Goal: Transaction & Acquisition: Obtain resource

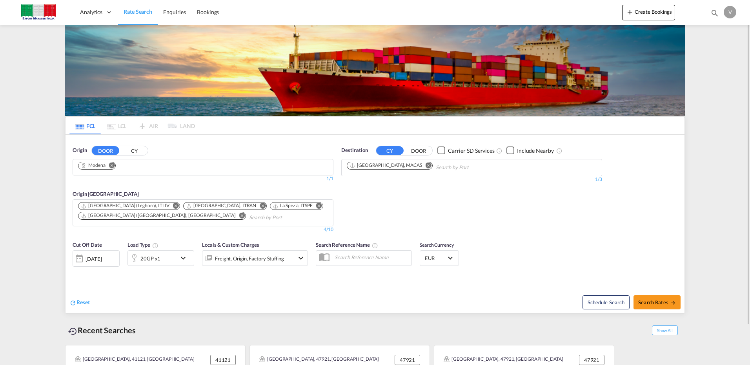
click at [113, 165] on md-icon "Remove" at bounding box center [112, 165] width 6 height 6
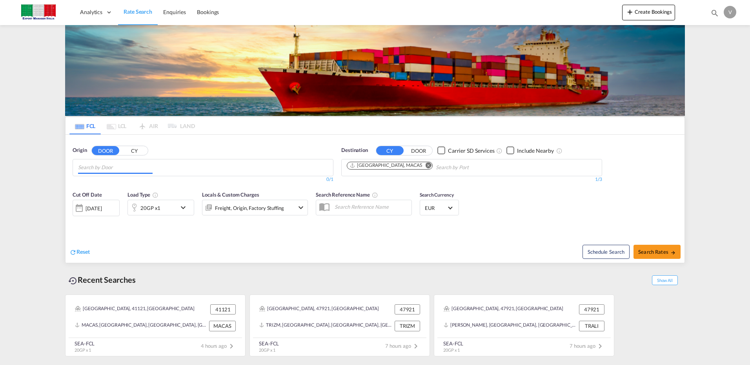
click at [111, 167] on input "Chips input." at bounding box center [115, 168] width 74 height 13
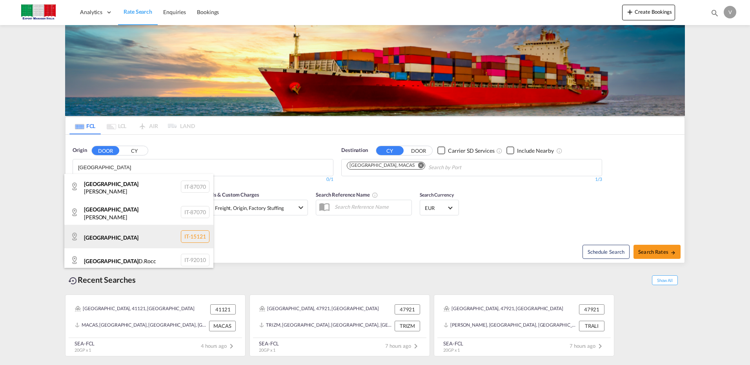
type input "alessandria"
click at [185, 232] on div "Alessandria IT-15121" at bounding box center [138, 237] width 149 height 24
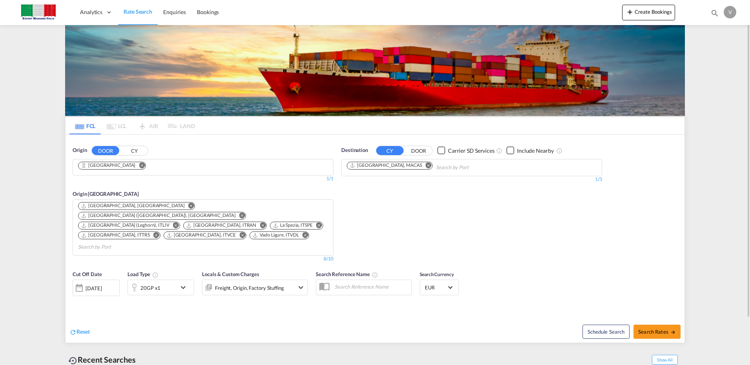
click at [425, 166] on md-icon "Remove" at bounding box center [428, 165] width 6 height 6
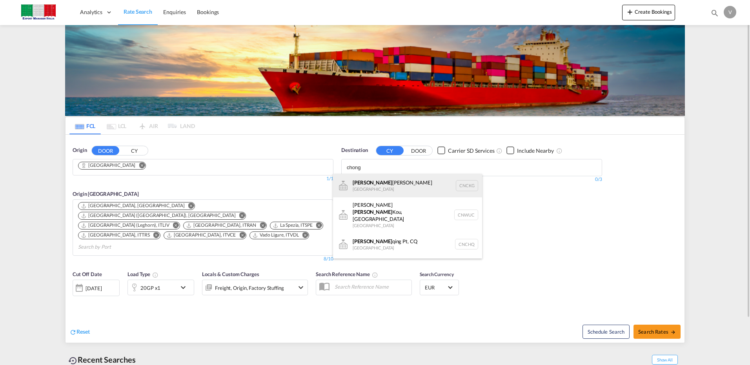
type input "chong"
click at [389, 184] on div "Chong qing Jiangbei China CNCKG" at bounding box center [407, 186] width 149 height 24
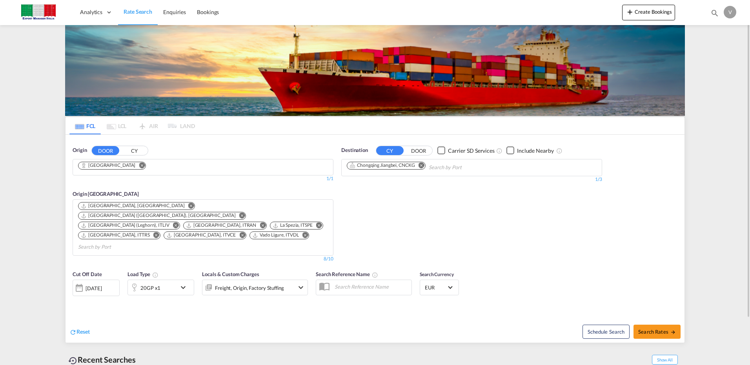
click at [260, 223] on md-icon "Remove" at bounding box center [263, 226] width 6 height 6
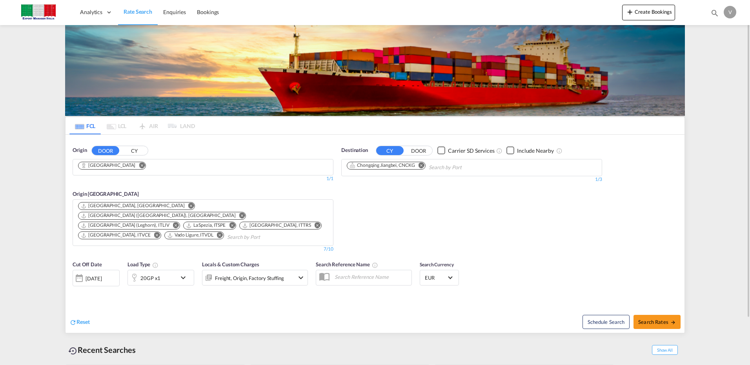
click at [160, 233] on md-icon "Remove" at bounding box center [157, 236] width 6 height 6
click at [179, 223] on md-icon "Remove" at bounding box center [176, 226] width 6 height 6
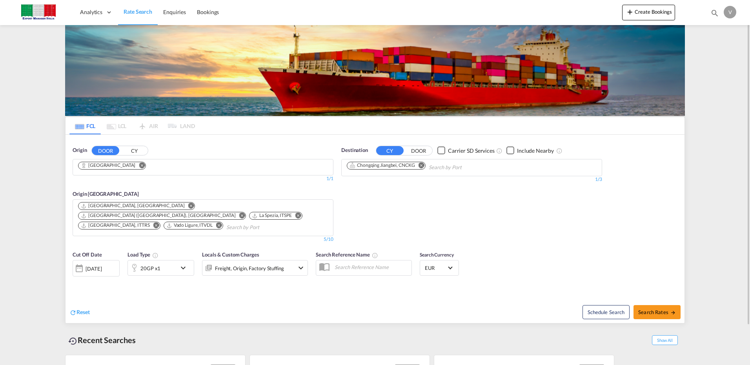
click at [188, 205] on md-icon "Remove" at bounding box center [191, 206] width 6 height 6
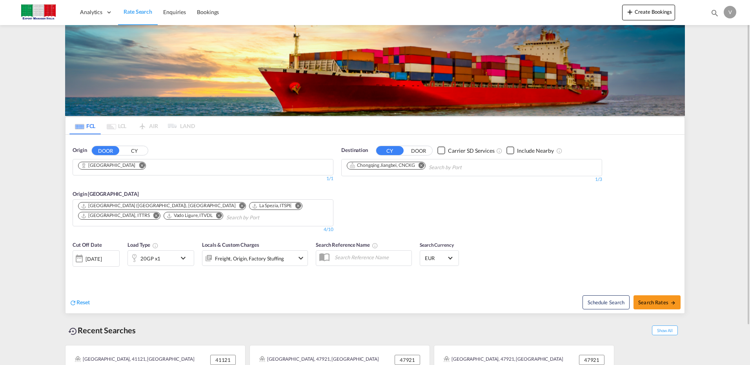
click at [159, 213] on md-icon "Remove" at bounding box center [156, 216] width 6 height 6
click at [657, 300] on span "Search Rates" at bounding box center [657, 303] width 38 height 6
type input "Alessandria to CNCKG / 2 Oct 2025"
click at [134, 7] on link "Rate Search" at bounding box center [138, 12] width 40 height 25
click at [477, 165] on md-icon "Remove" at bounding box center [480, 165] width 6 height 6
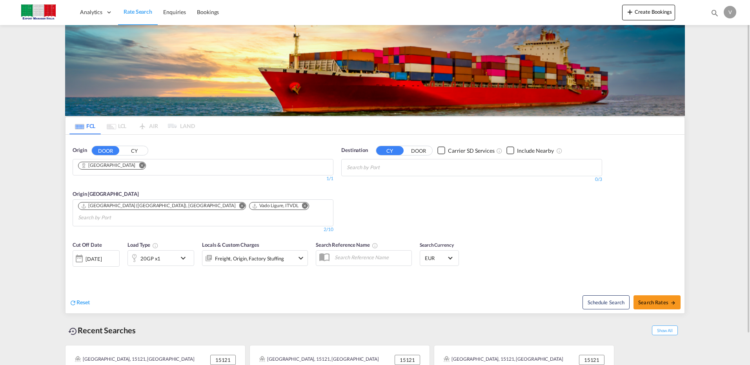
click at [361, 166] on body "Analytics Dashboard Rate Search Enquiries Bookings Analytics" at bounding box center [375, 182] width 750 height 365
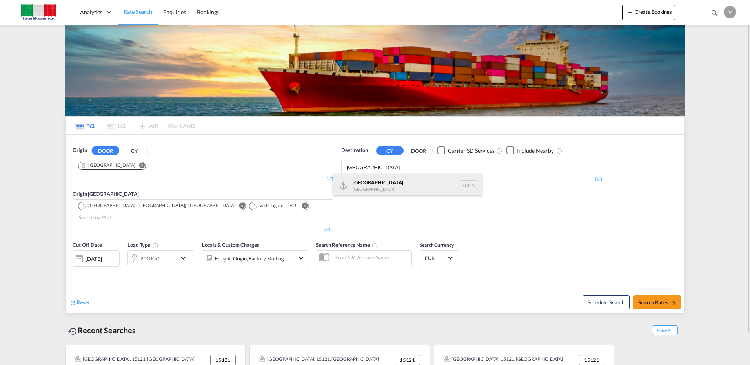
type input "[GEOGRAPHIC_DATA]"
click at [366, 183] on div "Singapore [GEOGRAPHIC_DATA] [GEOGRAPHIC_DATA]" at bounding box center [407, 186] width 149 height 24
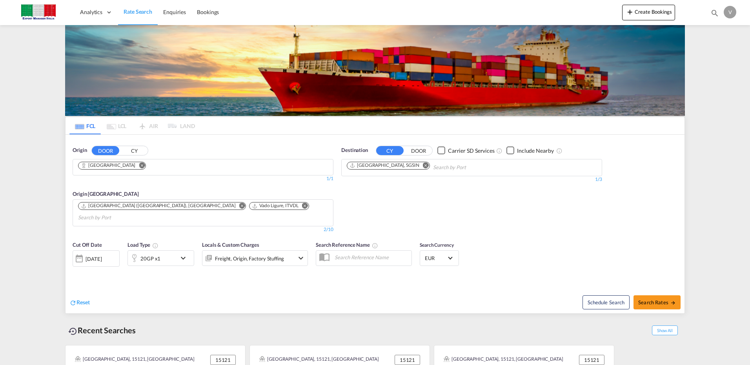
click at [647, 300] on span "Search Rates" at bounding box center [657, 303] width 38 height 6
type input "Alessandria to SGSIN / [DATE]"
